Goal: Information Seeking & Learning: Learn about a topic

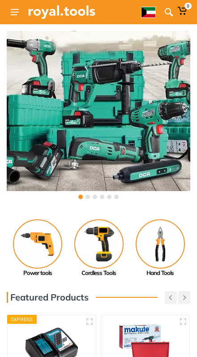
click at [170, 14] on use at bounding box center [169, 12] width 8 height 8
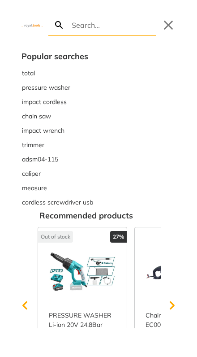
click at [115, 6] on div "Search Submit Close" at bounding box center [98, 18] width 197 height 36
click at [35, 71] on span "total" at bounding box center [28, 73] width 13 height 9
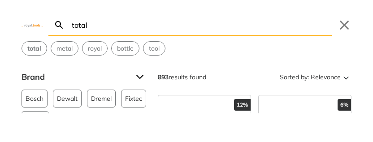
click at [197, 27] on button "Close" at bounding box center [344, 25] width 14 height 14
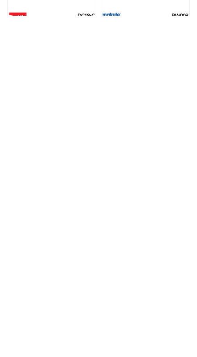
scroll to position [35, 0]
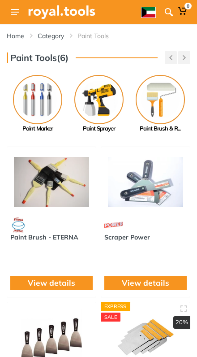
click at [95, 106] on img at bounding box center [98, 99] width 49 height 49
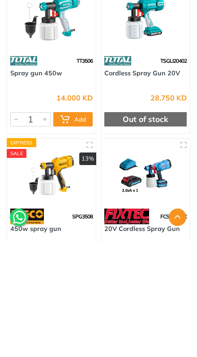
scroll to position [441, 0]
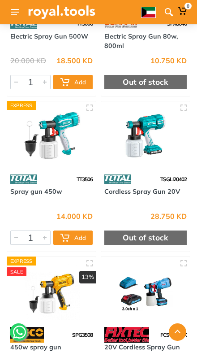
click at [152, 146] on img at bounding box center [145, 136] width 75 height 56
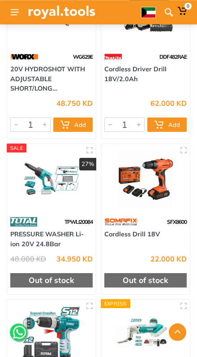
scroll to position [14530, 0]
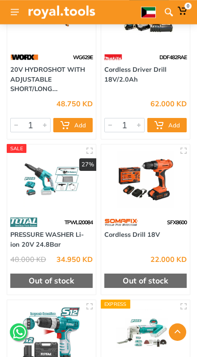
click at [74, 164] on img at bounding box center [51, 179] width 75 height 56
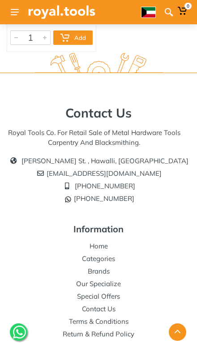
scroll to position [39806, 0]
